Goal: Task Accomplishment & Management: Manage account settings

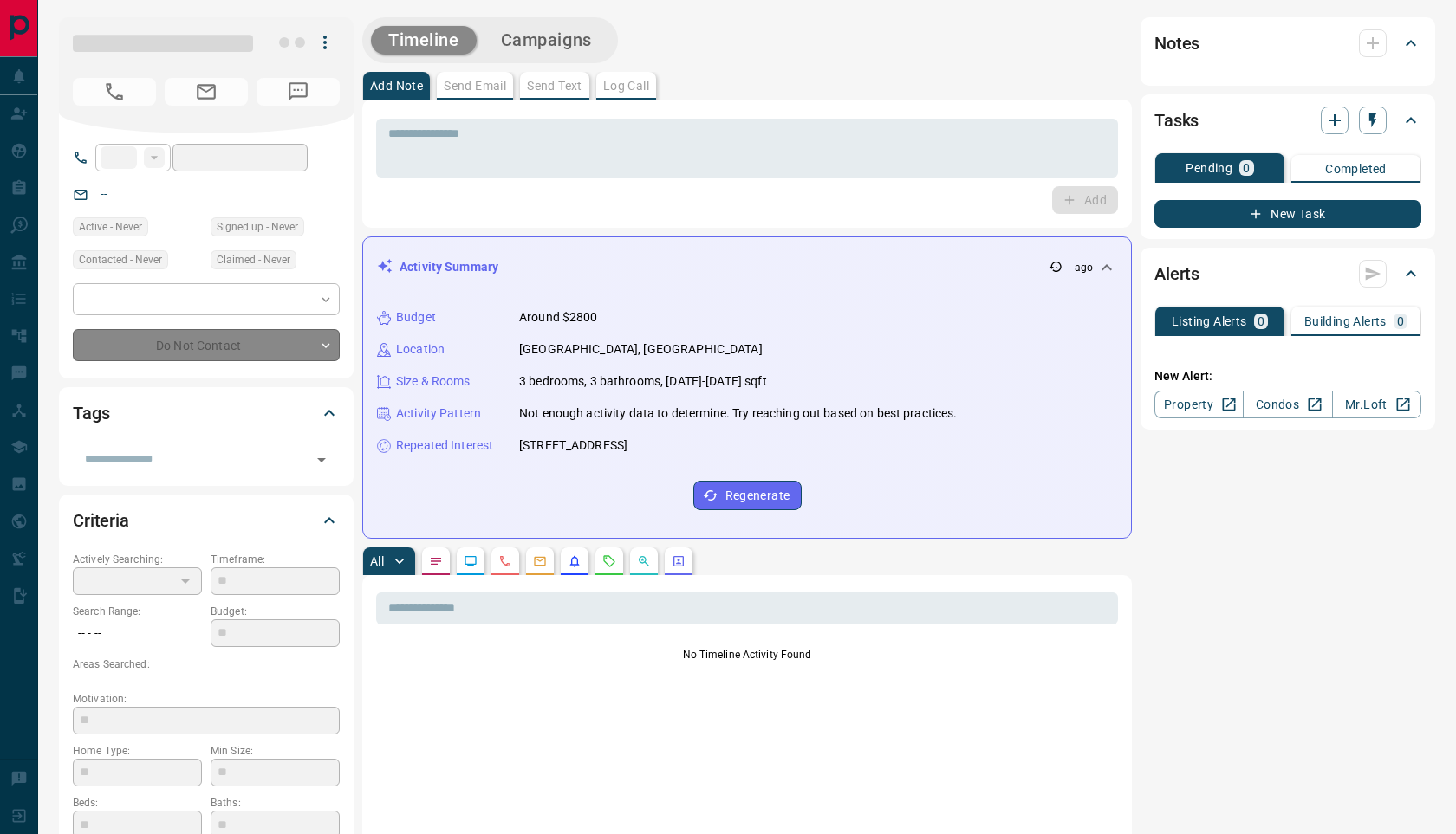
type input "**"
type input "**********"
type input "*"
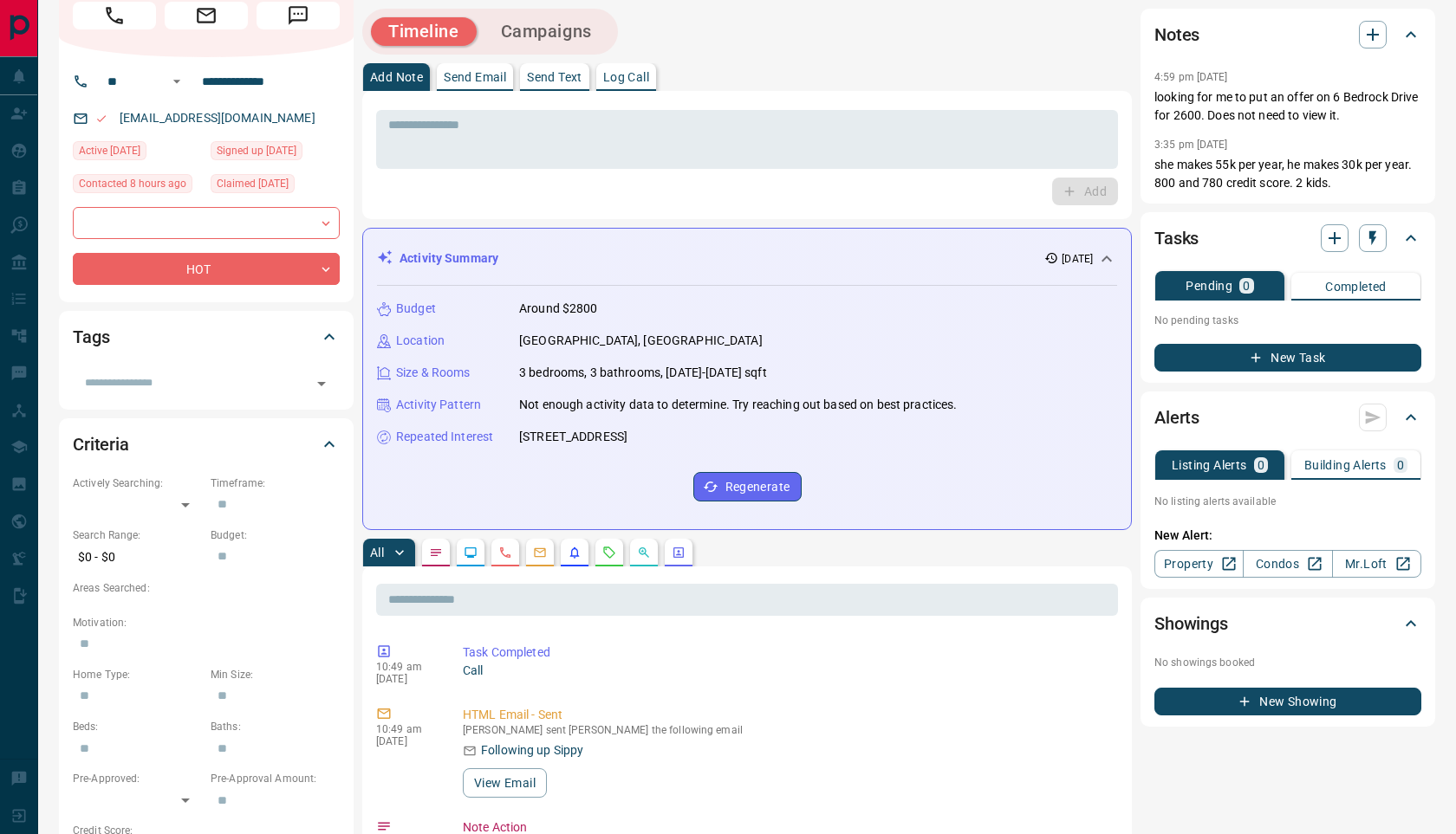
scroll to position [171, 0]
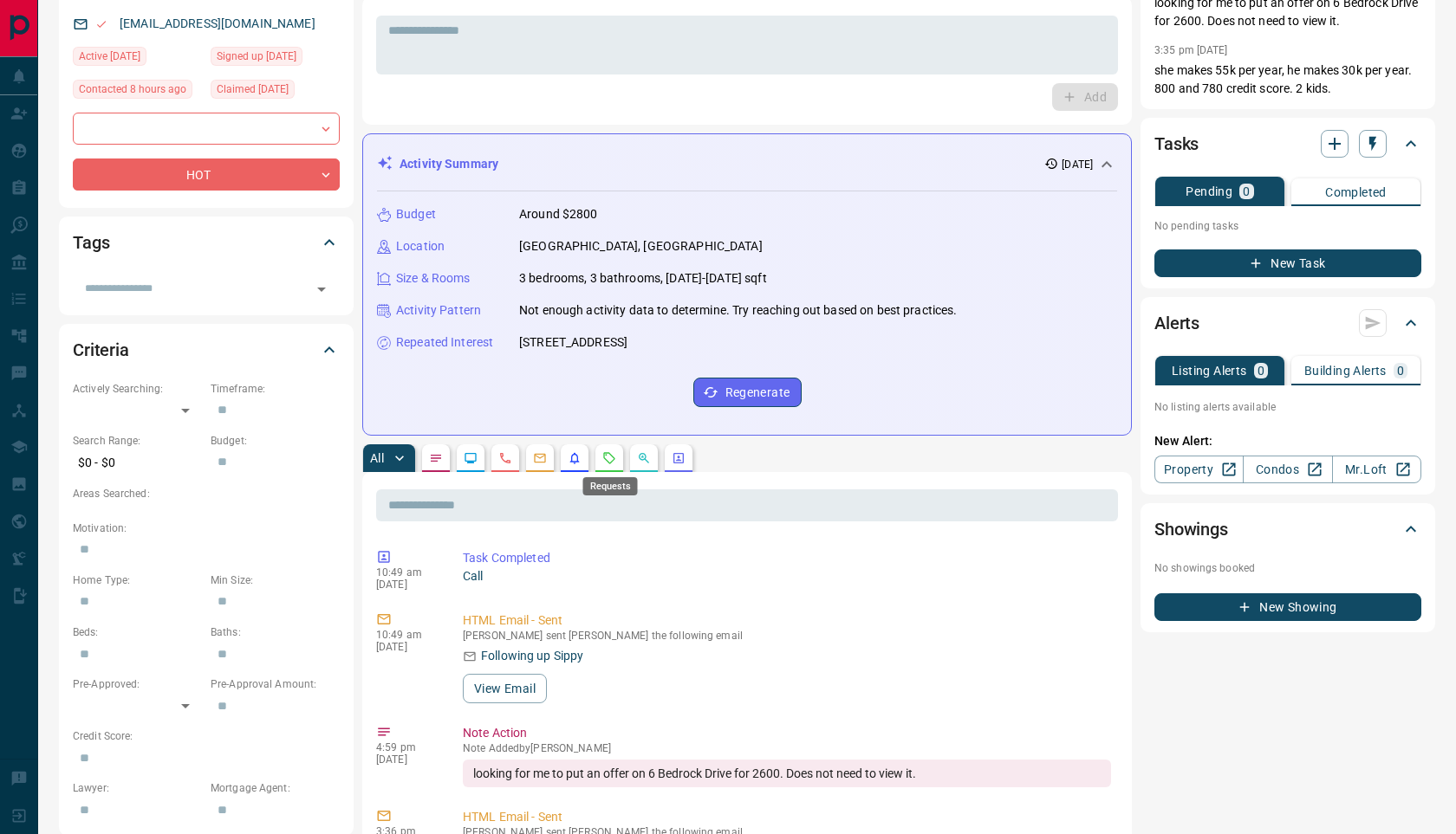
click at [615, 455] on icon "Requests" at bounding box center [609, 457] width 13 height 13
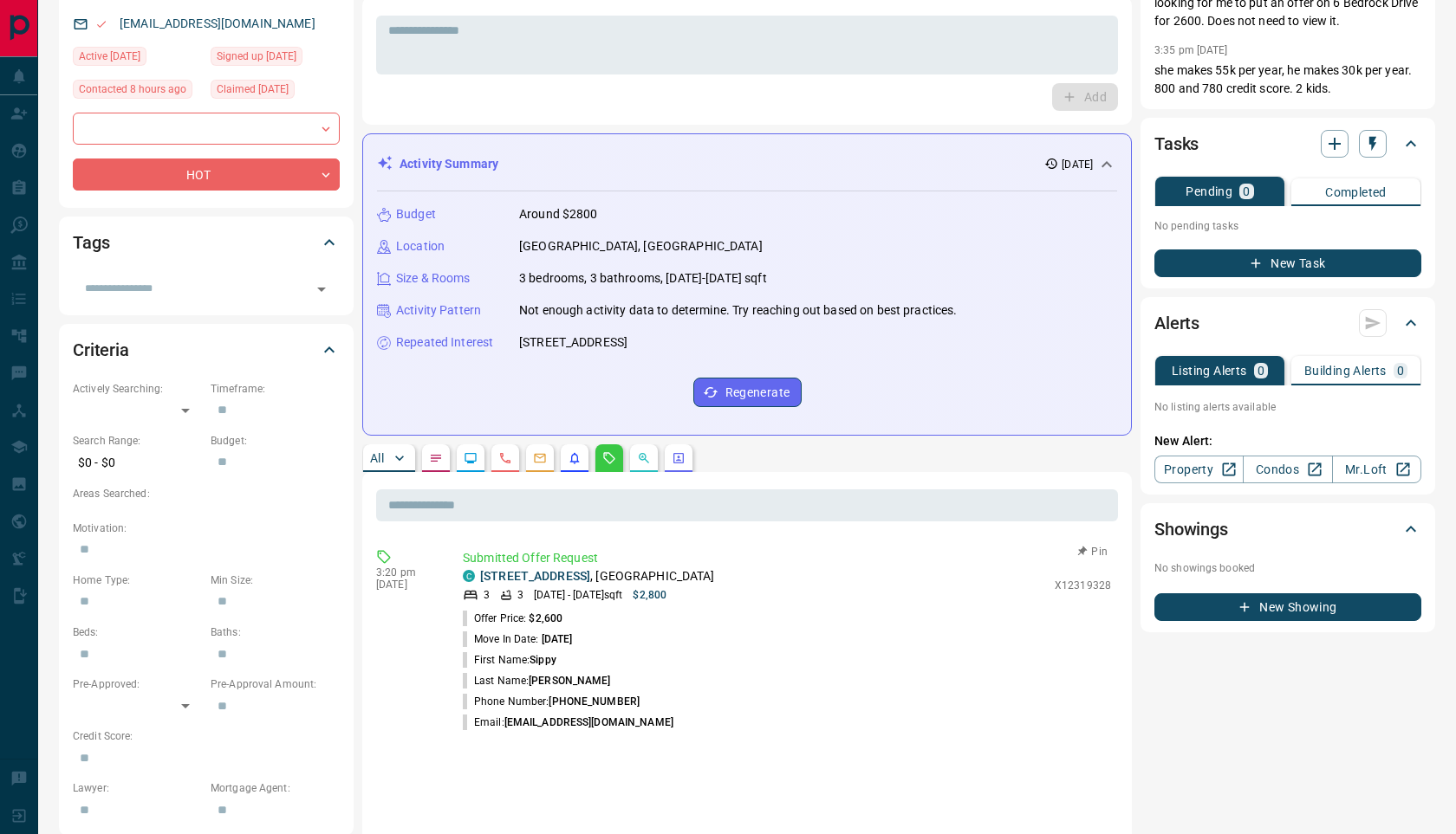
click at [512, 586] on div "C [STREET_ADDRESS] 3 [DATE] - [DATE] sqft $2,800" at bounding box center [754, 585] width 583 height 36
click at [513, 579] on link "[STREET_ADDRESS]" at bounding box center [534, 575] width 110 height 13
click at [1359, 366] on p "Building Alerts" at bounding box center [1345, 371] width 82 height 13
click at [1281, 463] on link "Condos" at bounding box center [1287, 469] width 89 height 28
click at [1375, 367] on p "Building Alerts" at bounding box center [1345, 371] width 82 height 13
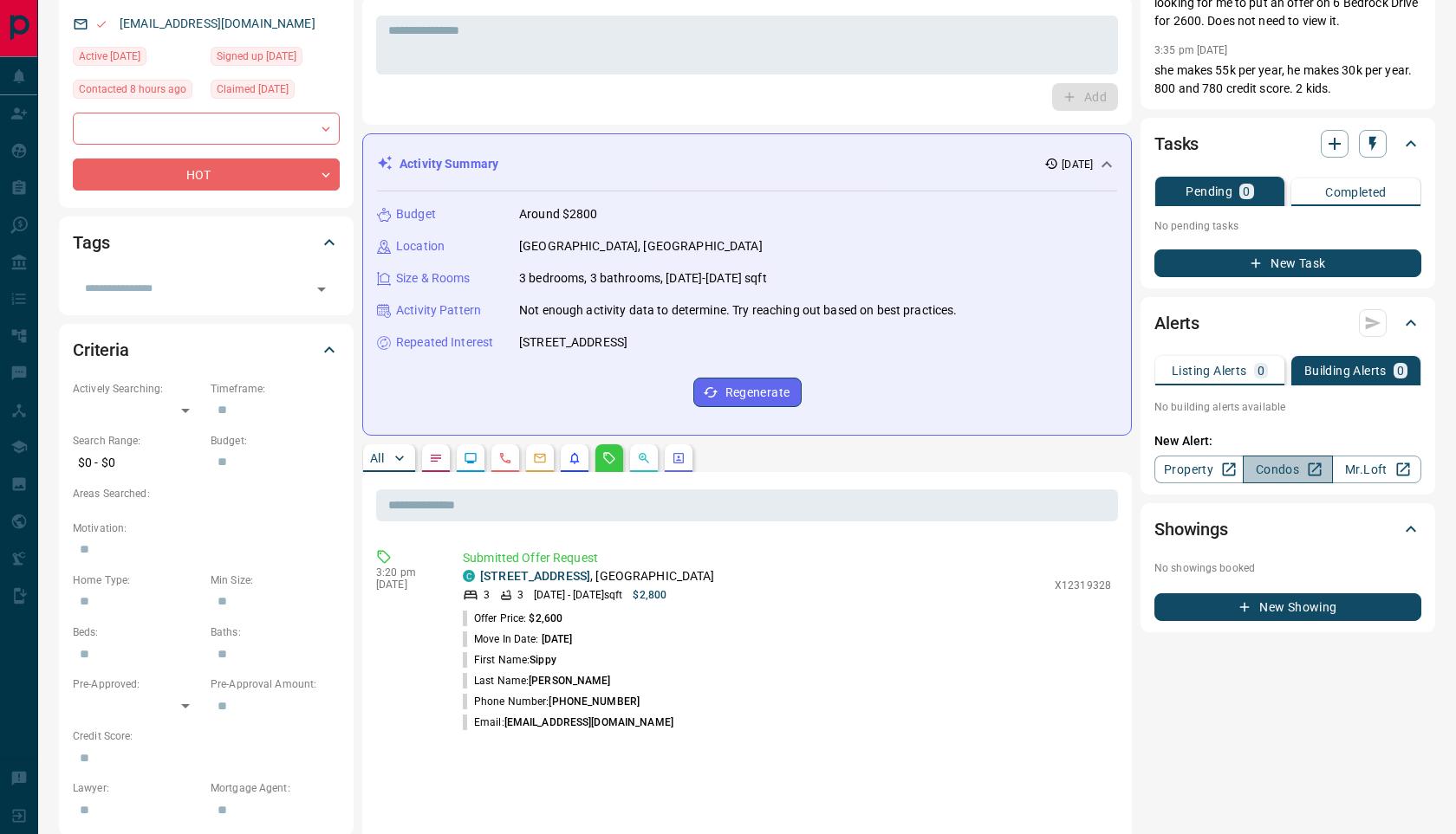
click at [1302, 473] on link "Condos" at bounding box center [1287, 469] width 89 height 28
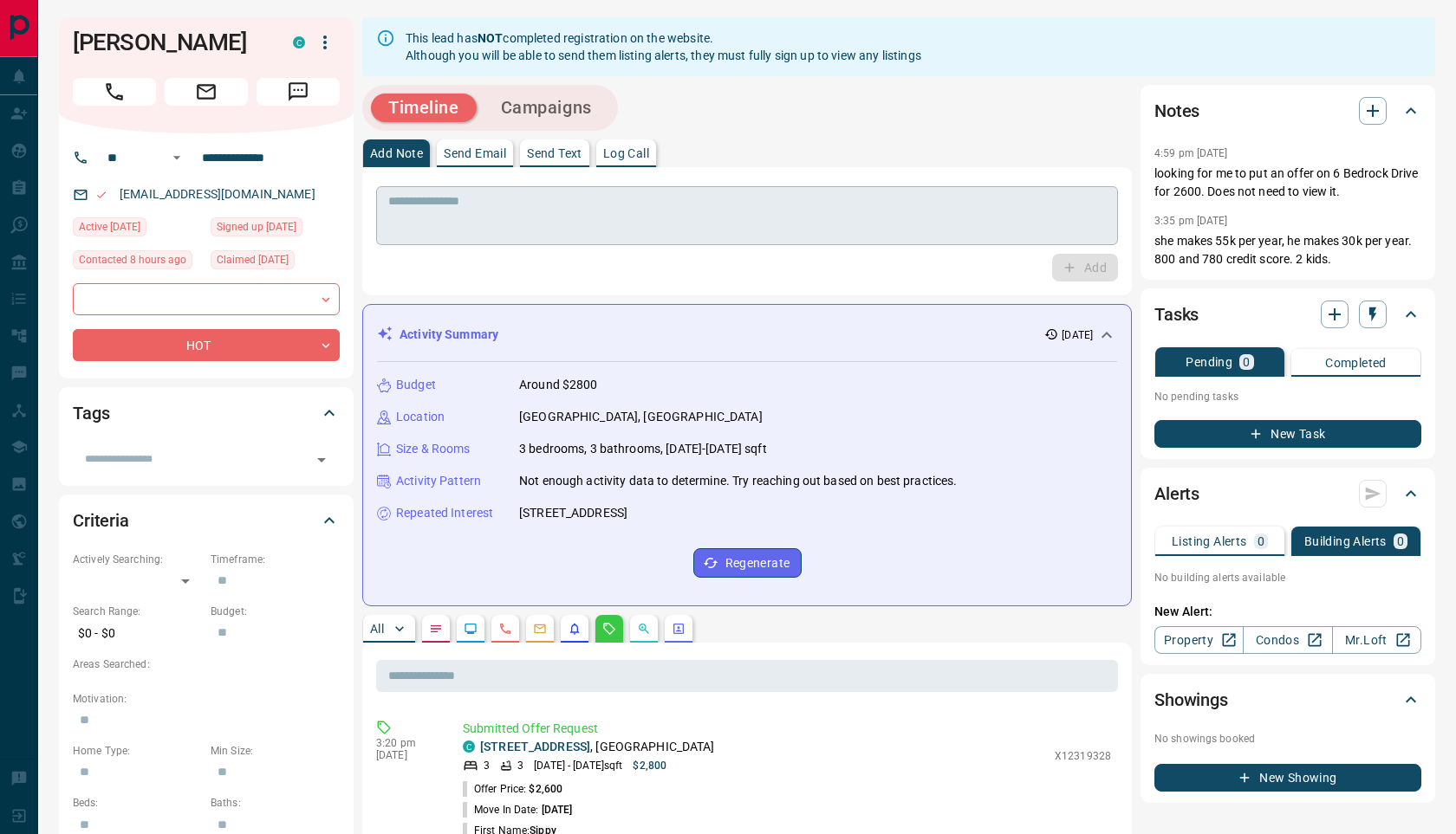
click at [519, 212] on textarea at bounding box center [747, 216] width 718 height 44
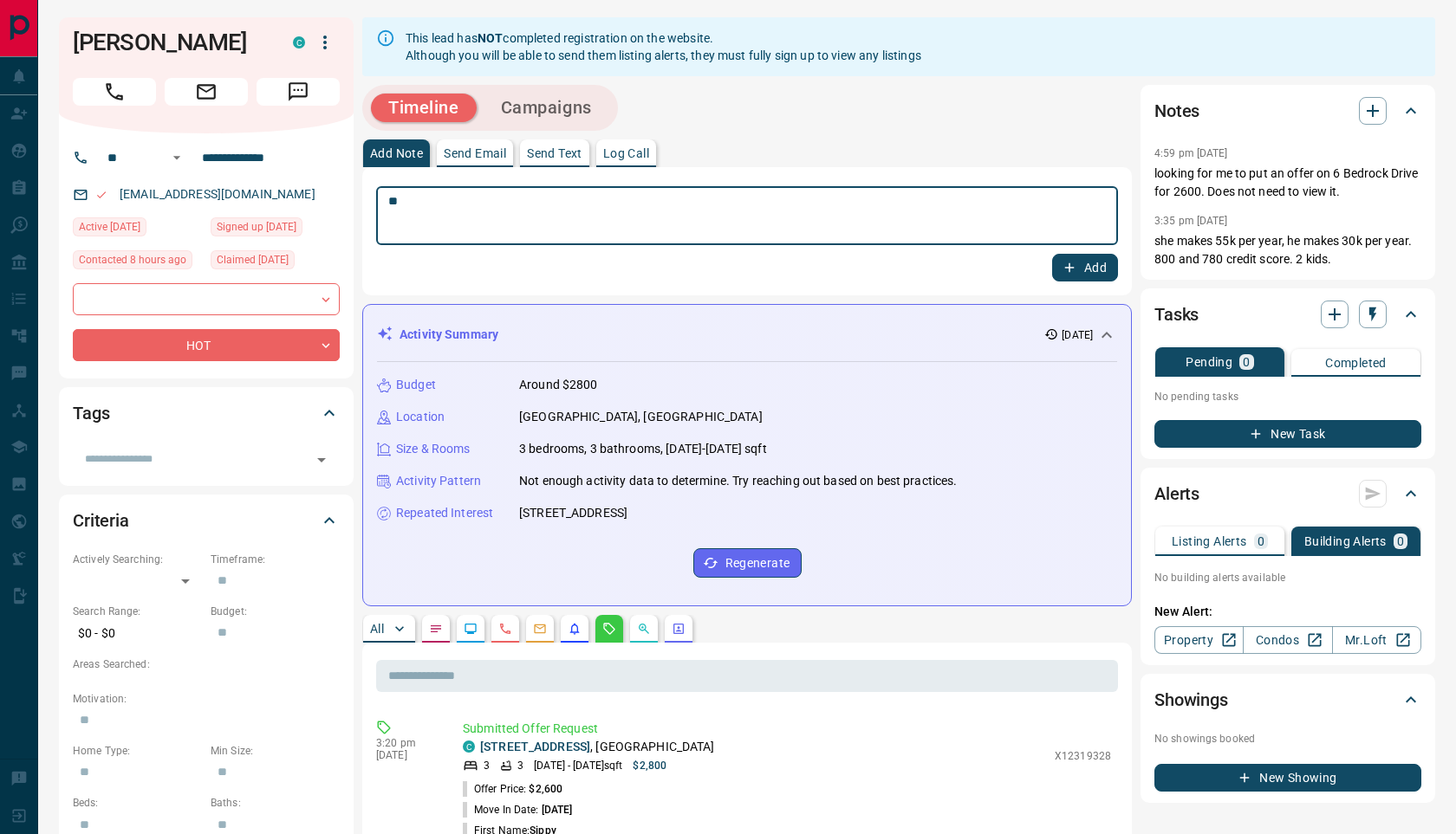
type textarea "*"
type textarea "**********"
click at [1075, 262] on icon "button" at bounding box center [1069, 267] width 15 height 15
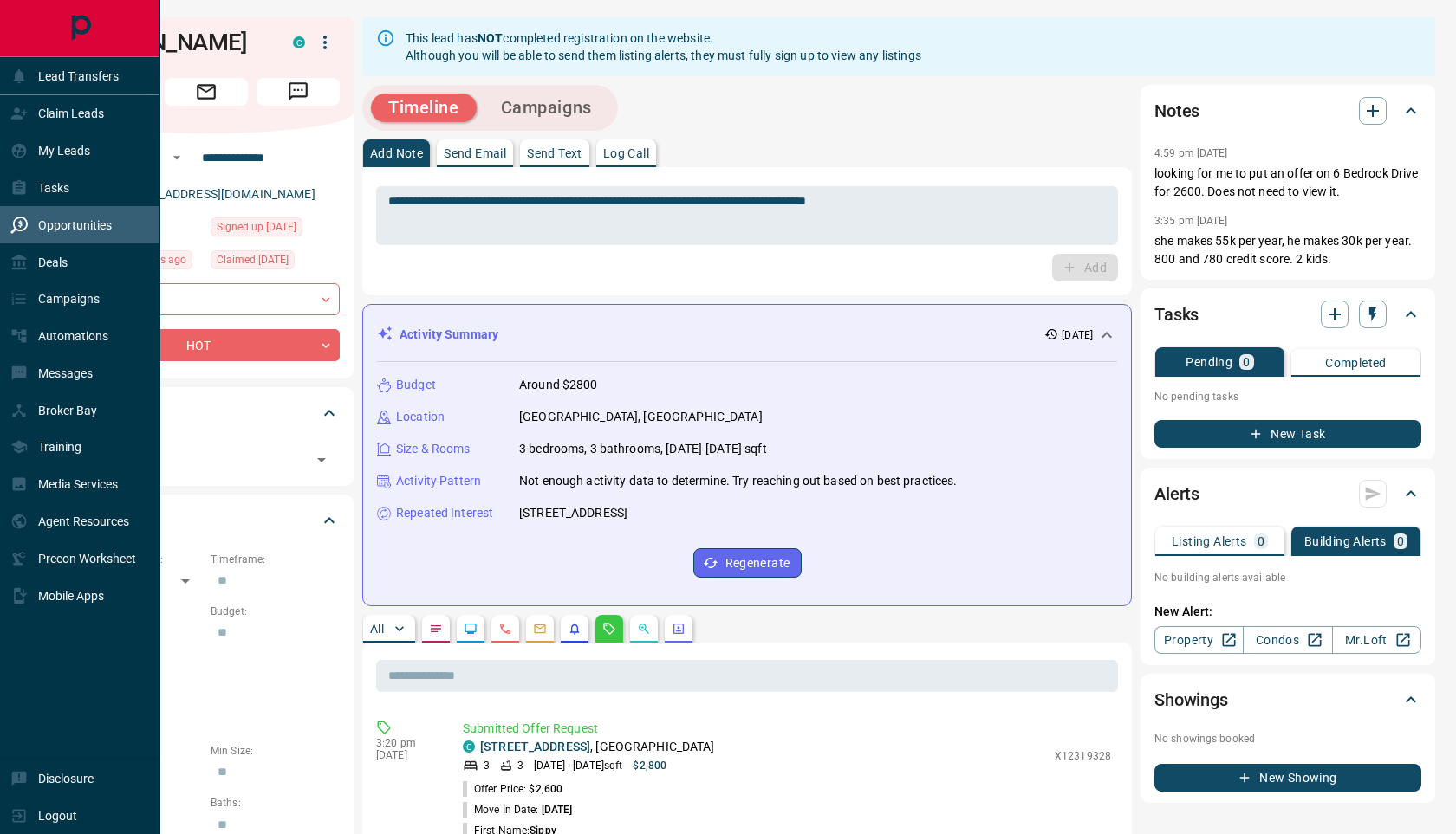
click at [55, 228] on p "Opportunities" at bounding box center [75, 225] width 73 height 13
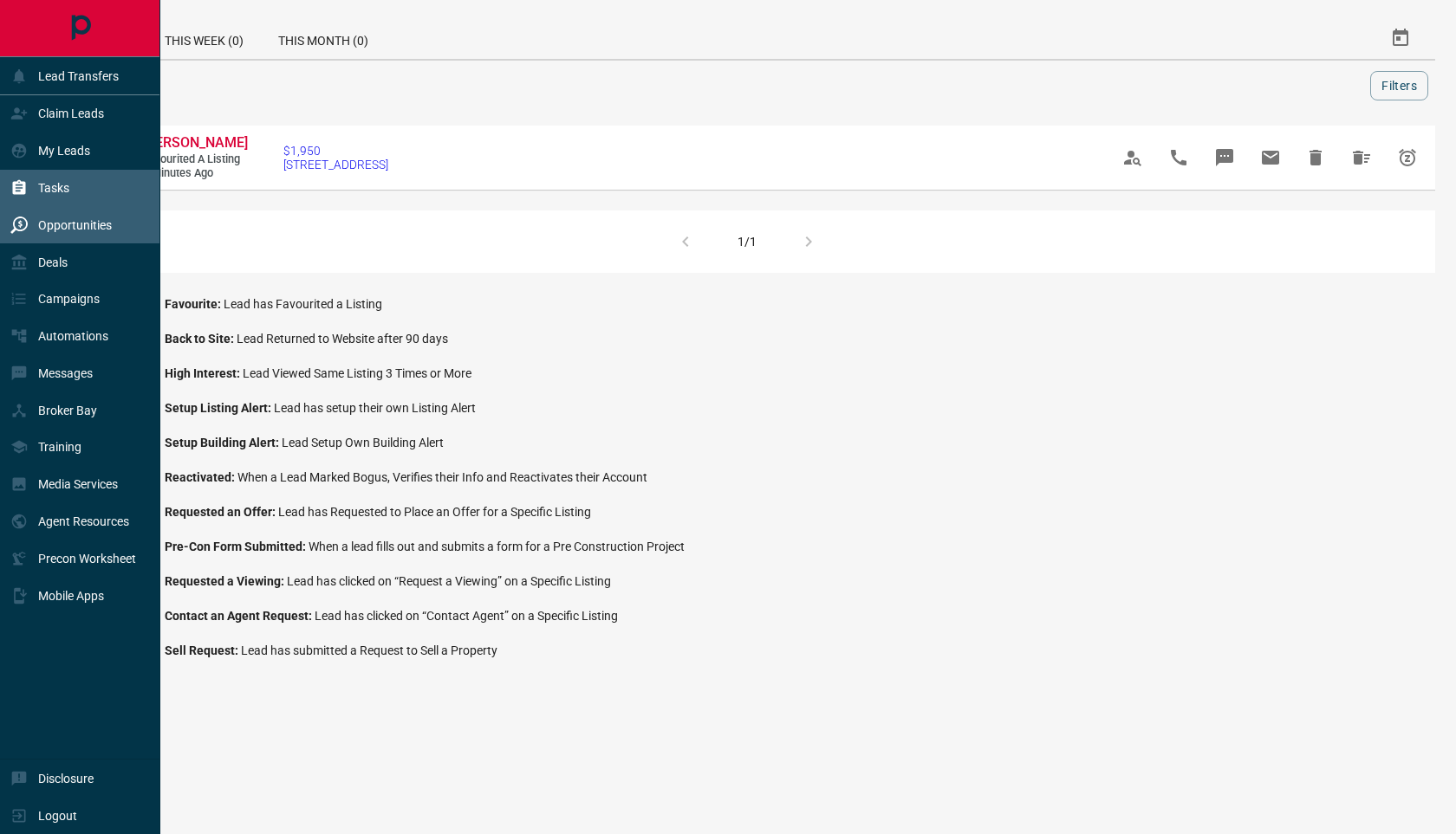
click at [30, 187] on div "Tasks" at bounding box center [40, 189] width 59 height 29
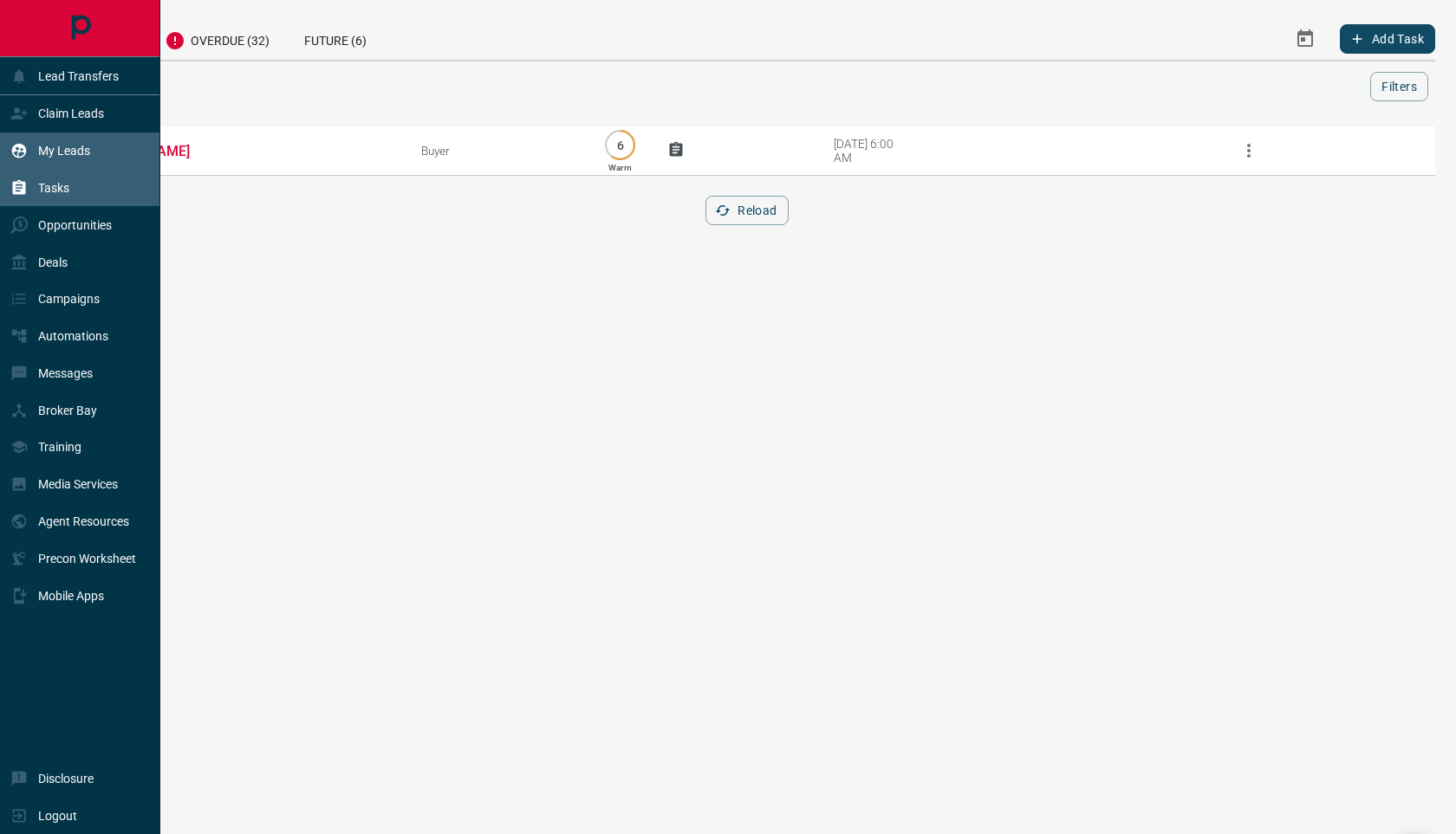
click at [70, 150] on p "My Leads" at bounding box center [64, 150] width 52 height 13
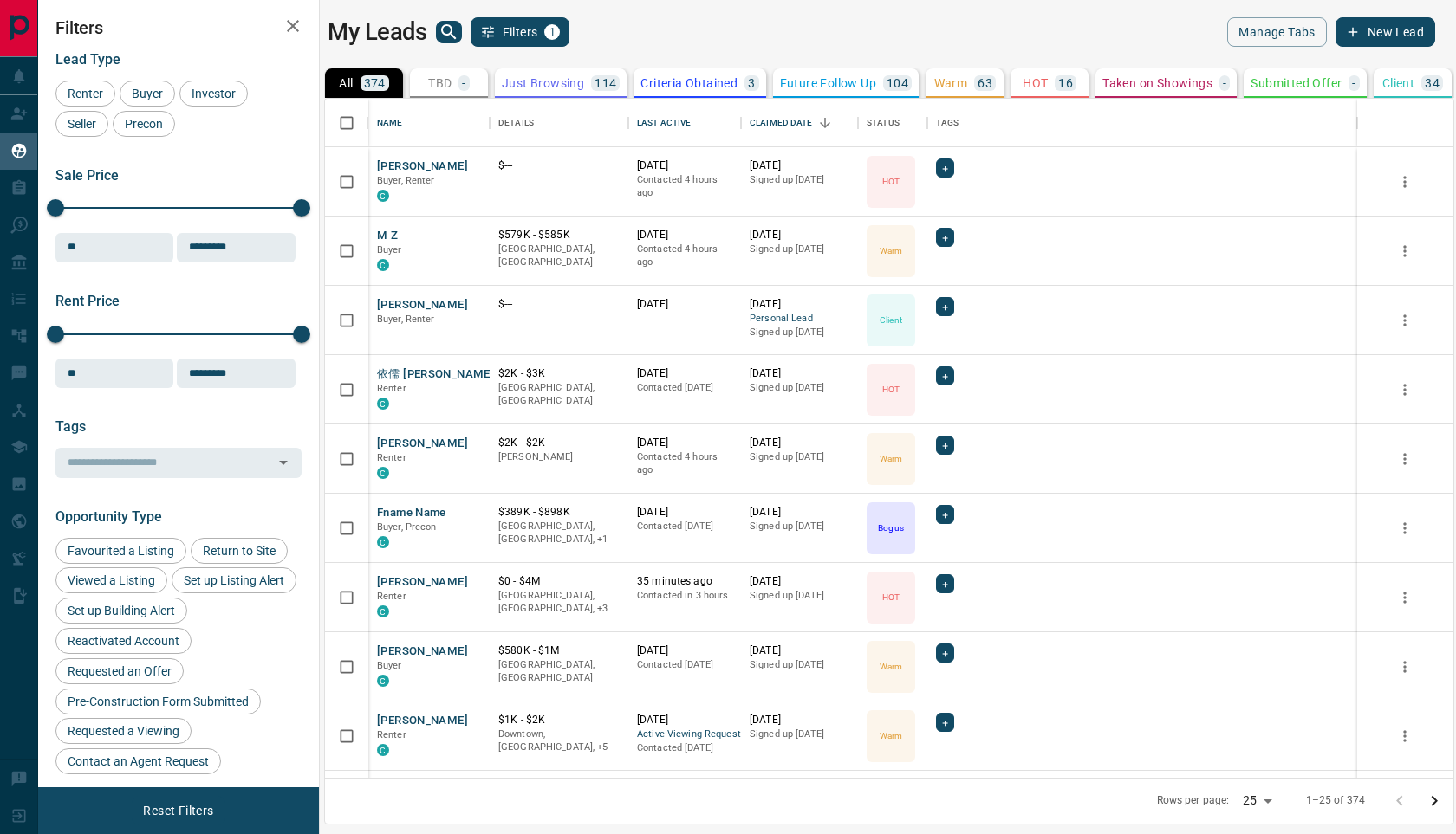
scroll to position [679, 1128]
click at [1058, 77] on p "16" at bounding box center [1065, 83] width 14 height 13
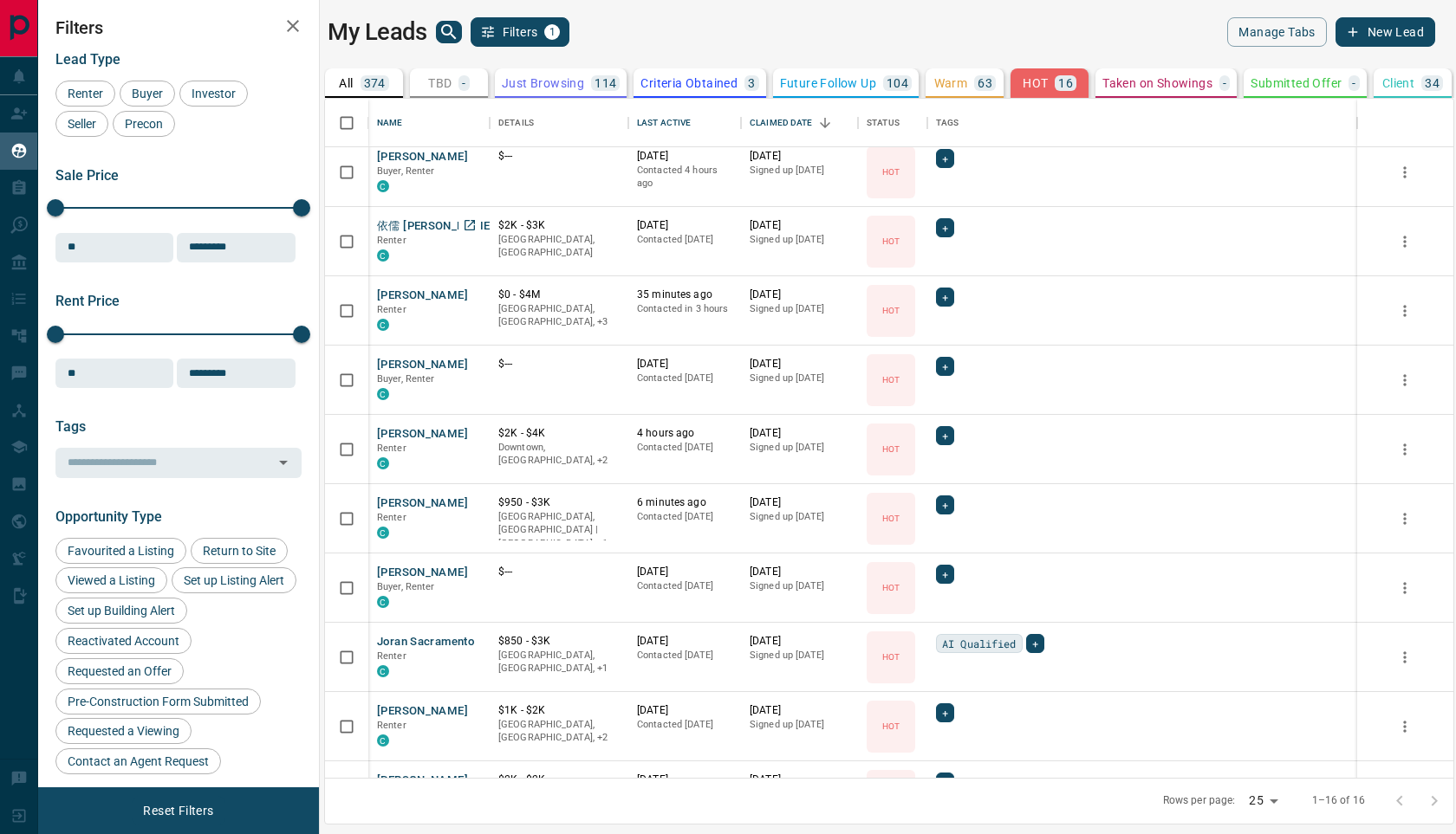
scroll to position [0, 0]
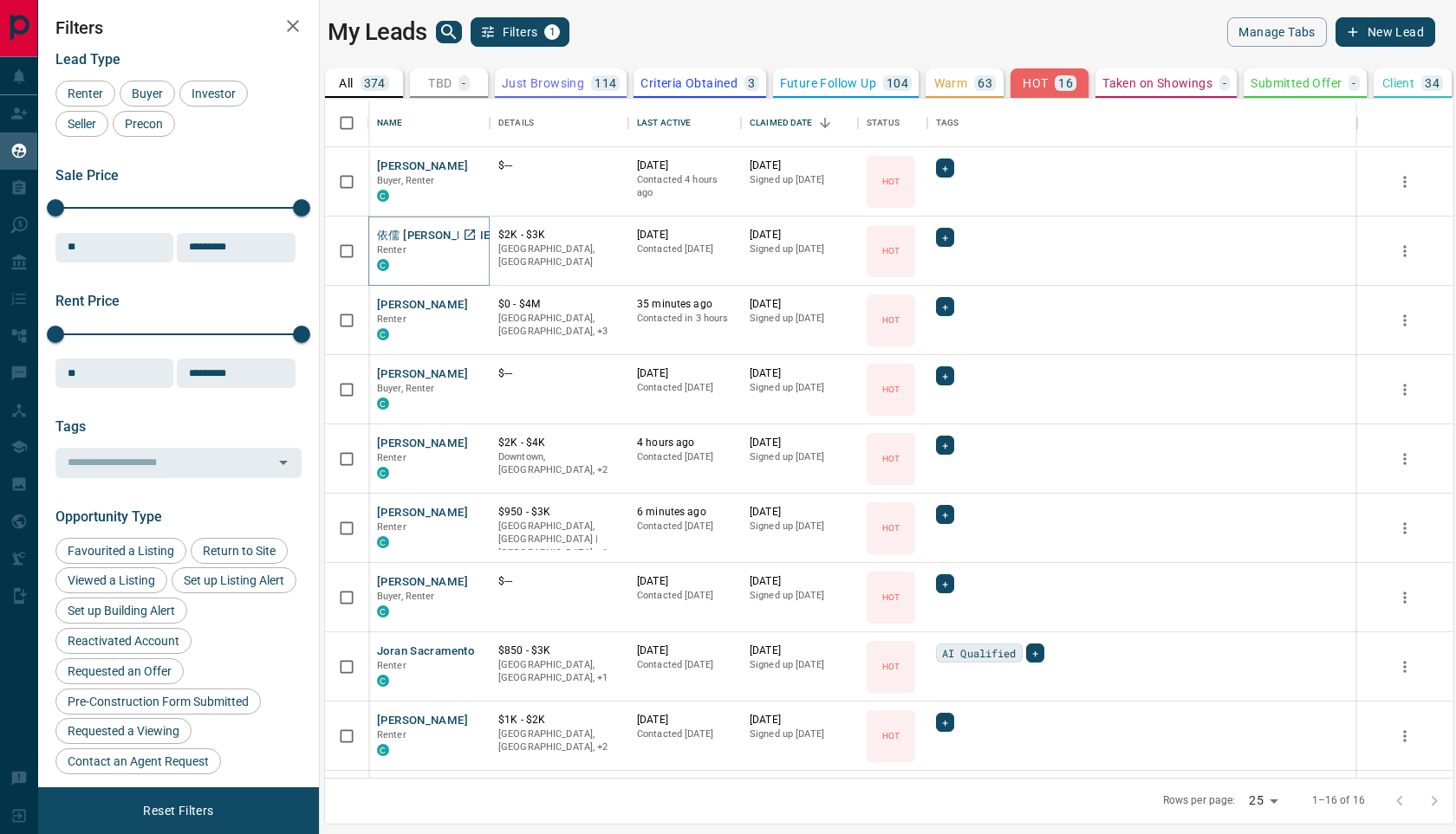
click at [387, 234] on button "依儒 [PERSON_NAME]" at bounding box center [435, 236] width 117 height 16
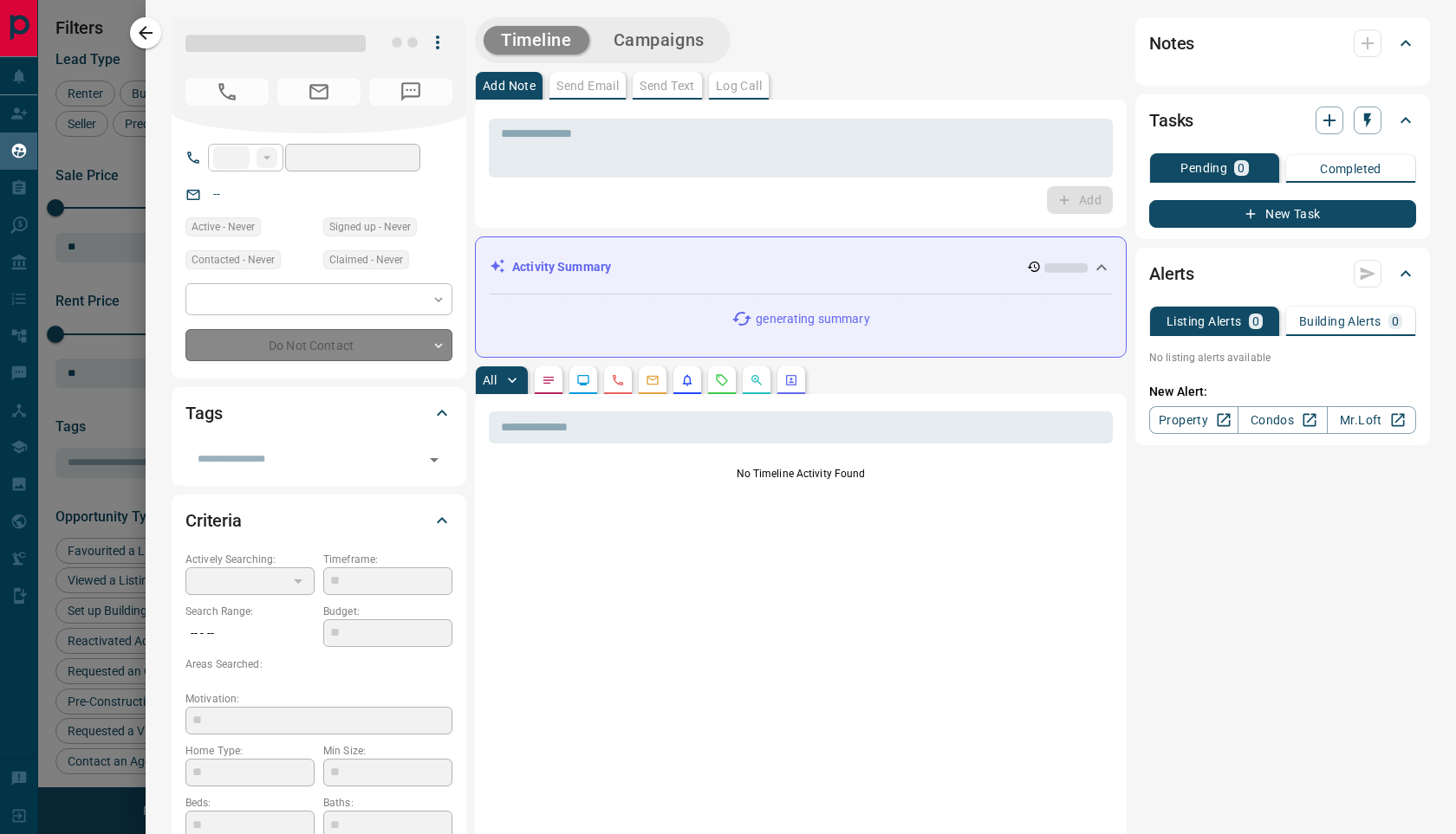
type input "**"
type input "**********"
type input "*"
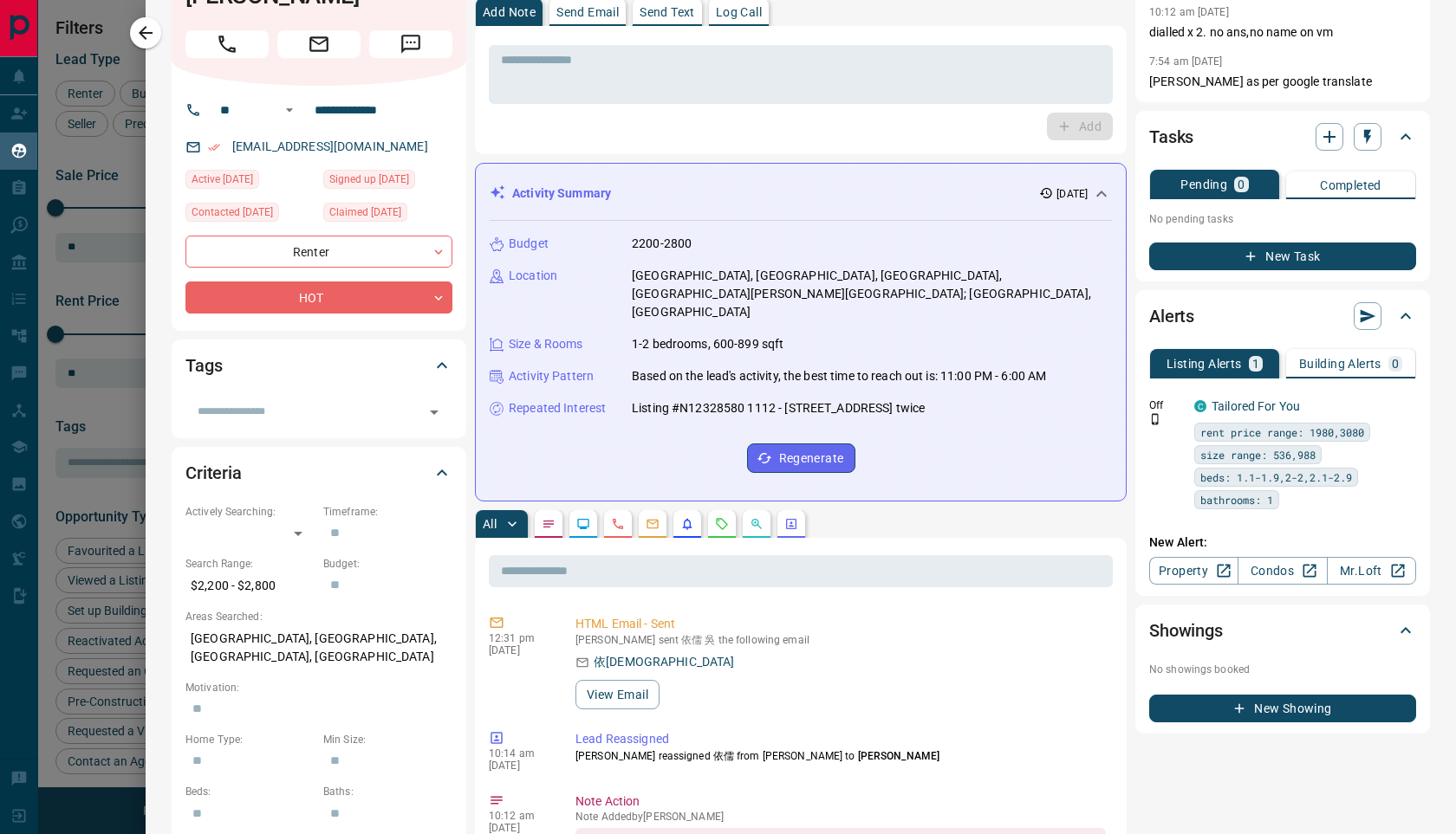
scroll to position [89, 0]
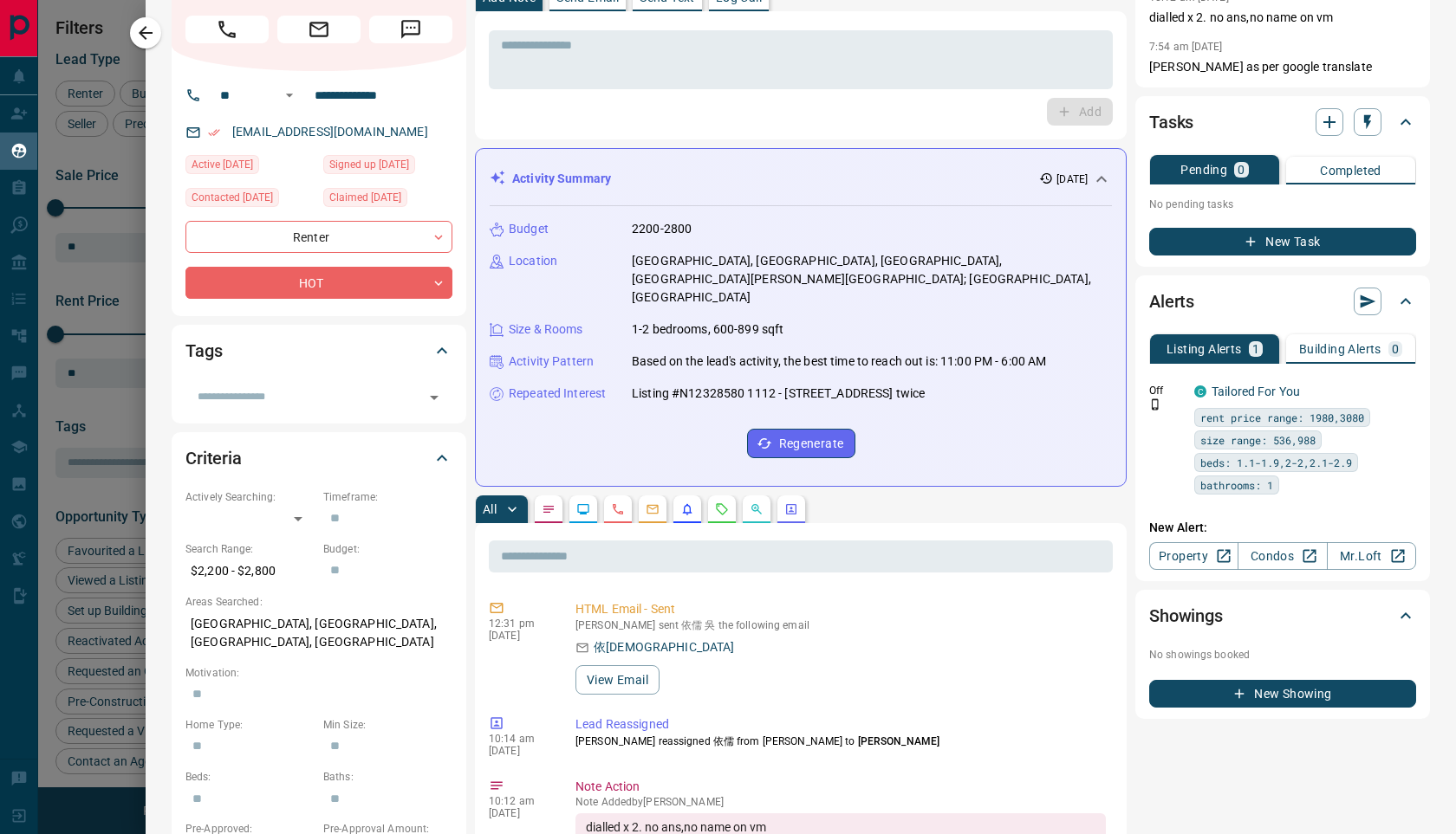
click at [657, 504] on button "button" at bounding box center [652, 509] width 28 height 28
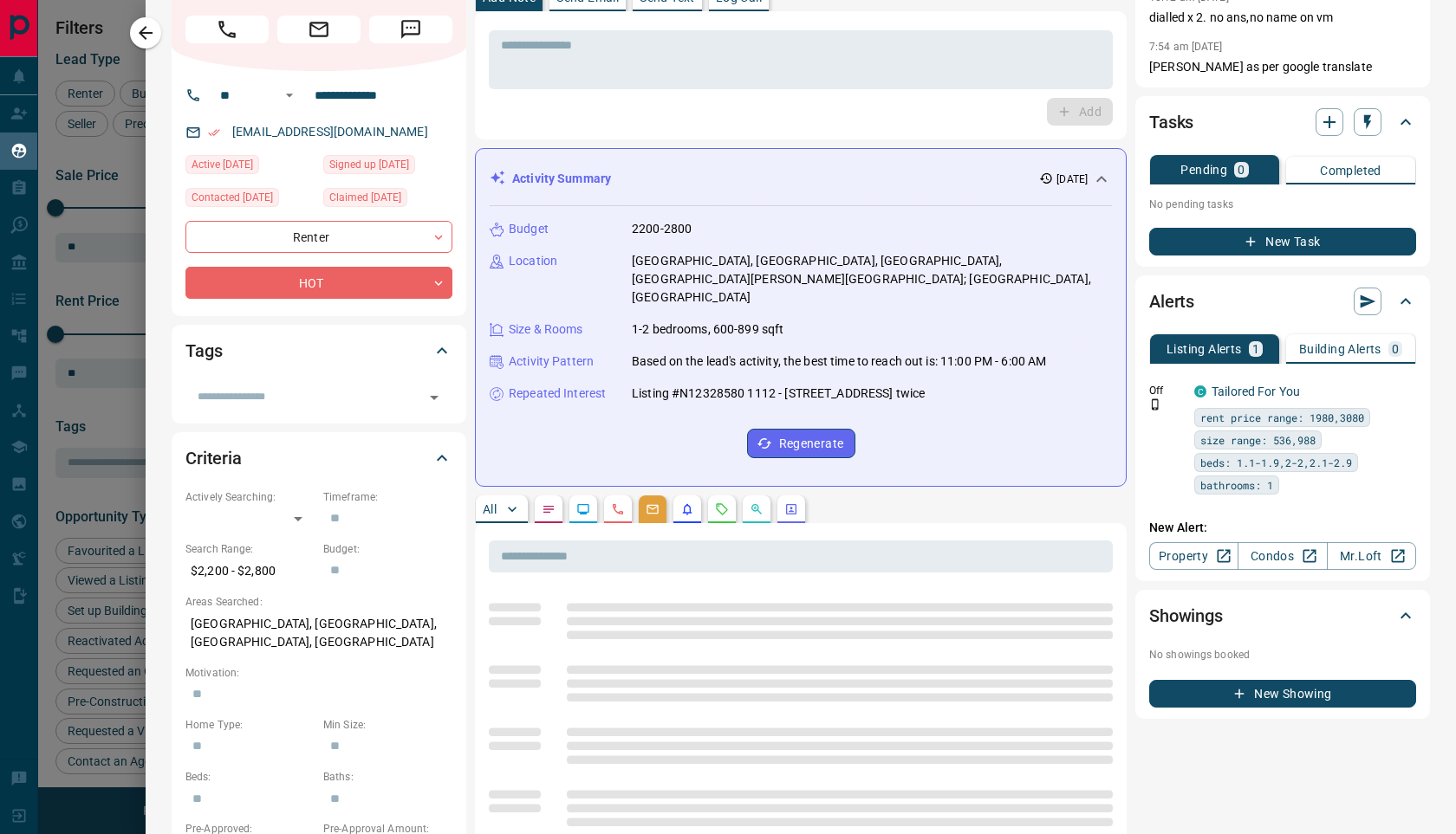
click at [654, 498] on button "button" at bounding box center [652, 509] width 28 height 28
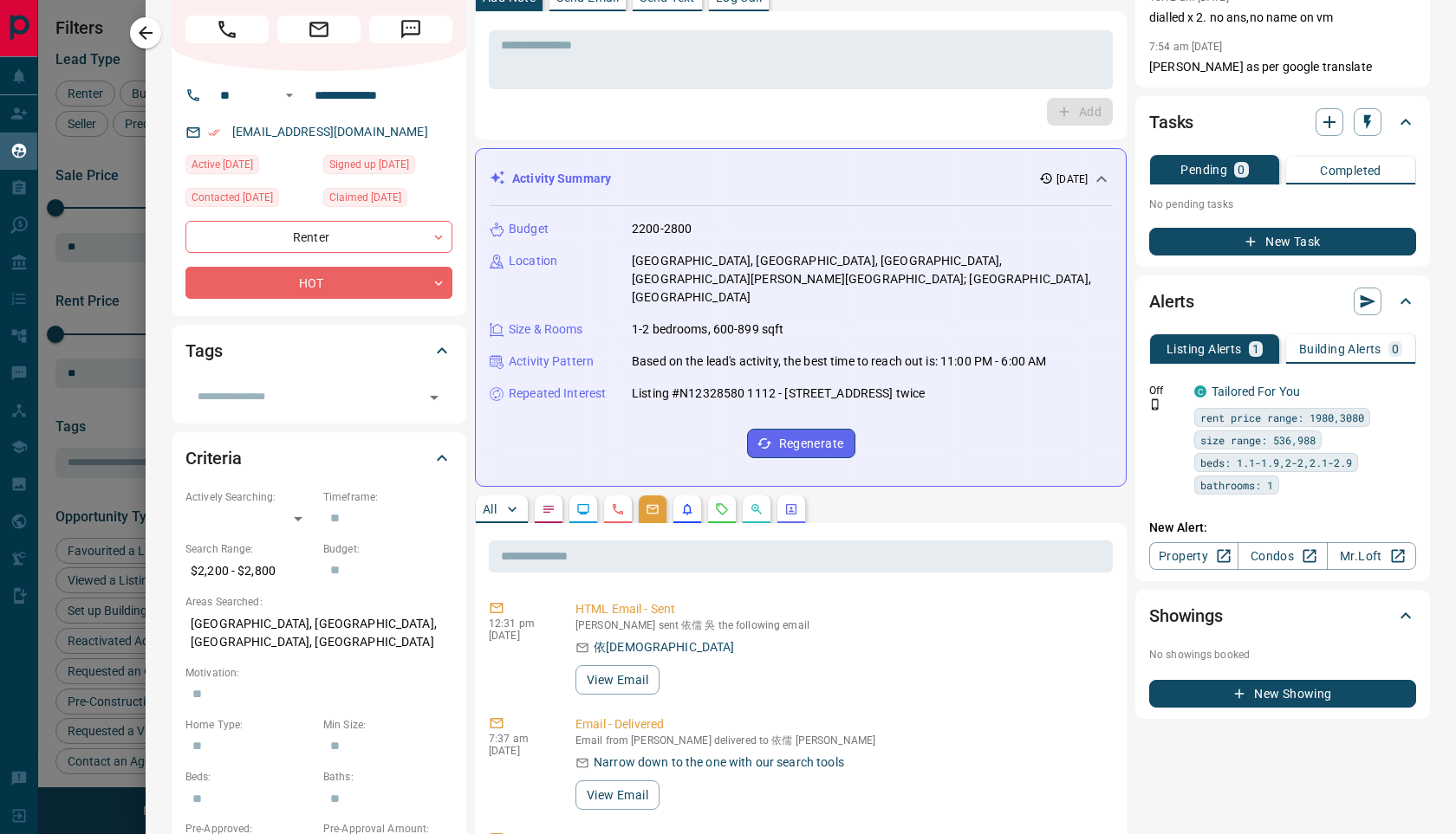
click at [654, 498] on button "button" at bounding box center [652, 509] width 28 height 28
click at [652, 496] on button "button" at bounding box center [652, 509] width 28 height 28
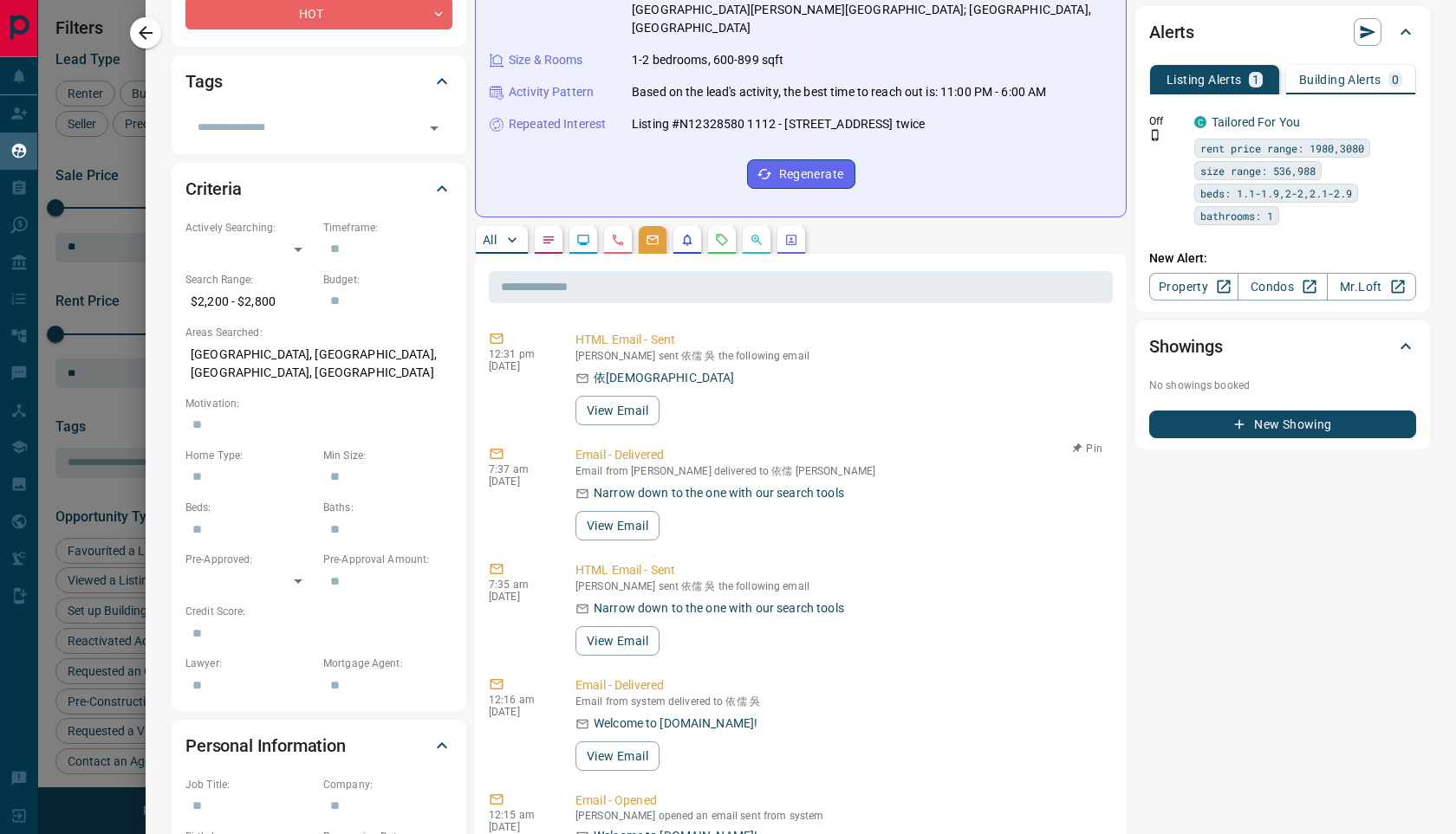
scroll to position [0, 0]
